Goal: Navigation & Orientation: Find specific page/section

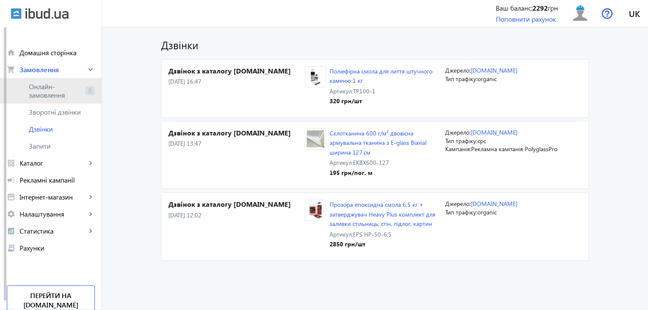
click at [38, 89] on span "Онлайн-замовлення" at bounding box center [55, 90] width 53 height 17
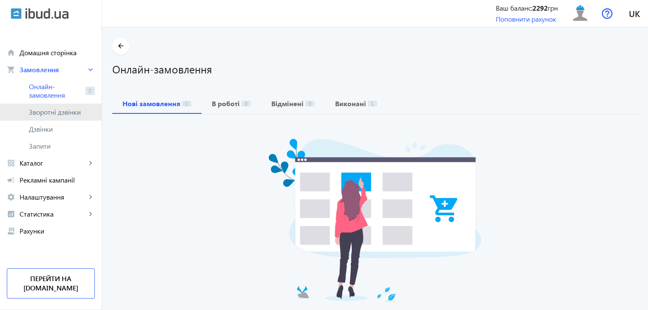
click at [54, 108] on span "Зворотні дзвінки" at bounding box center [57, 112] width 57 height 8
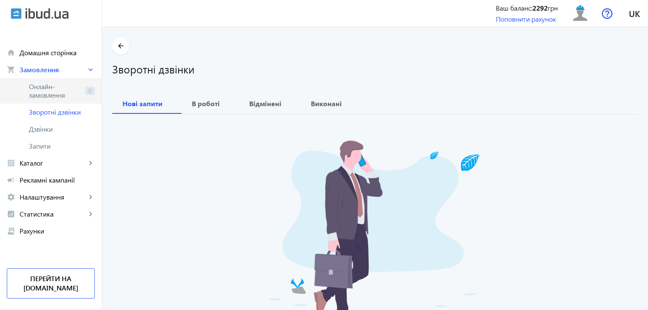
click at [49, 96] on span "Онлайн-замовлення" at bounding box center [55, 90] width 53 height 17
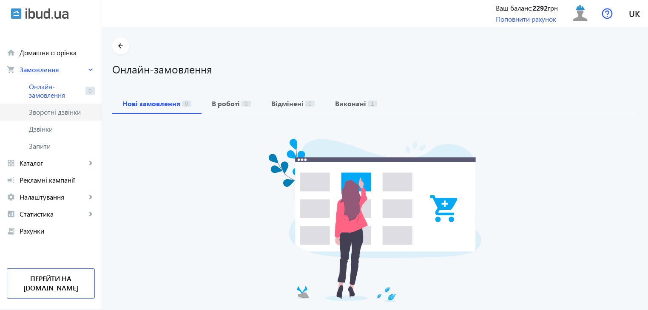
click at [52, 114] on span "Зворотні дзвінки" at bounding box center [57, 112] width 57 height 8
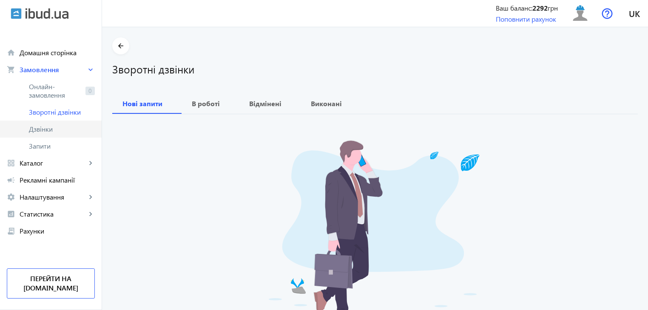
click at [56, 128] on span "Дзвінки" at bounding box center [62, 129] width 66 height 8
